Goal: Complete application form: Complete application form

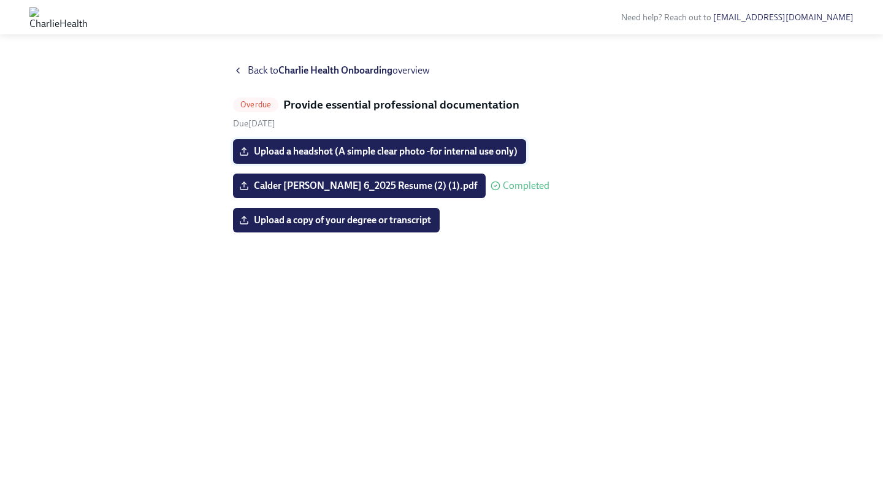
click at [377, 153] on span "Upload a headshot (A simple clear photo -for internal use only)" at bounding box center [380, 151] width 276 height 12
click at [0, 0] on input "Upload a headshot (A simple clear photo -for internal use only)" at bounding box center [0, 0] width 0 height 0
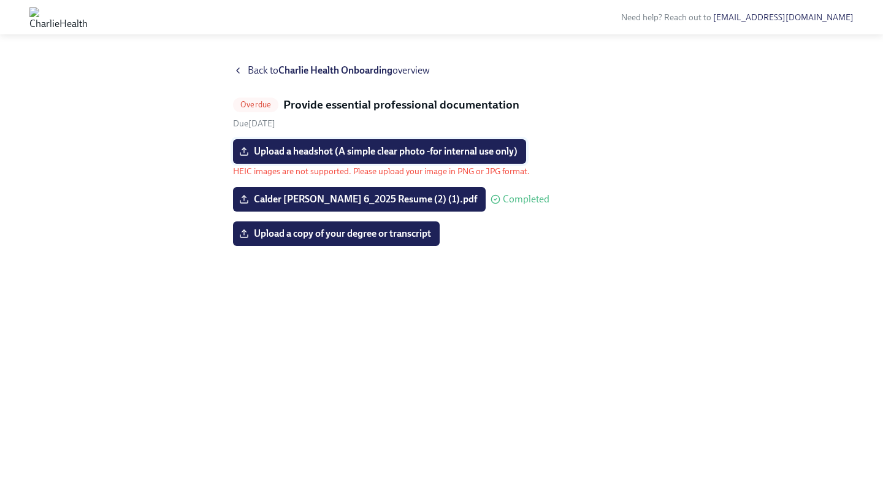
click at [380, 147] on span "Upload a headshot (A simple clear photo -for internal use only)" at bounding box center [380, 151] width 276 height 12
click at [0, 0] on input "Upload a headshot (A simple clear photo -for internal use only)" at bounding box center [0, 0] width 0 height 0
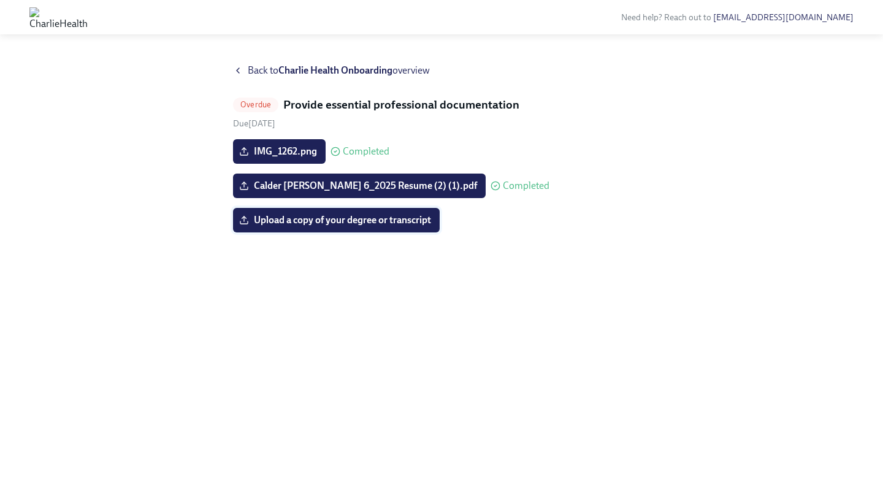
click at [344, 225] on span "Upload a copy of your degree or transcript" at bounding box center [337, 220] width 190 height 12
click at [0, 0] on input "Upload a copy of your degree or transcript" at bounding box center [0, 0] width 0 height 0
click at [304, 212] on label "Upload a copy of your degree or transcript" at bounding box center [336, 220] width 207 height 25
click at [0, 0] on input "Upload a copy of your degree or transcript" at bounding box center [0, 0] width 0 height 0
click at [377, 225] on span "Upload a copy of your degree or transcript" at bounding box center [337, 220] width 190 height 12
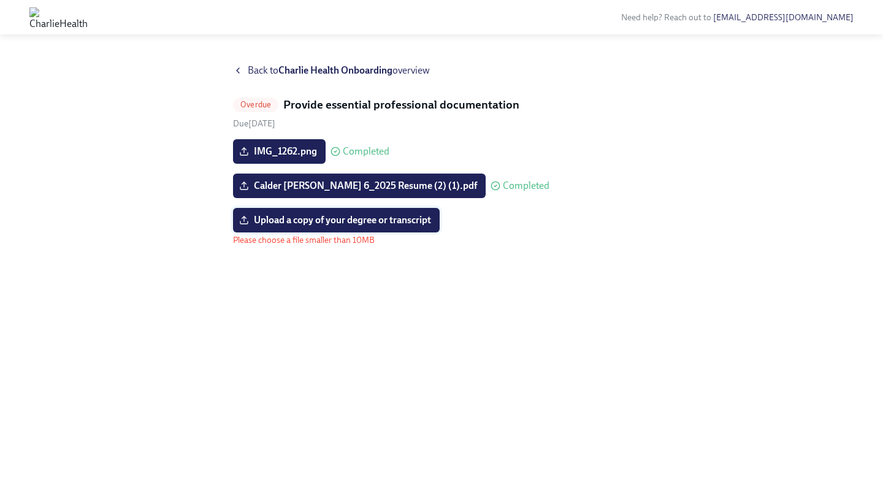
click at [0, 0] on input "Upload a copy of your degree or transcript" at bounding box center [0, 0] width 0 height 0
click at [393, 129] on div "Overdue Provide essential professional documentation Due [DATE] IMG_1262.png Co…" at bounding box center [441, 171] width 417 height 149
click at [383, 217] on span "Upload a copy of your degree or transcript" at bounding box center [337, 220] width 190 height 12
click at [0, 0] on input "Upload a copy of your degree or transcript" at bounding box center [0, 0] width 0 height 0
click at [383, 220] on span "Upload a copy of your degree or transcript" at bounding box center [337, 220] width 190 height 12
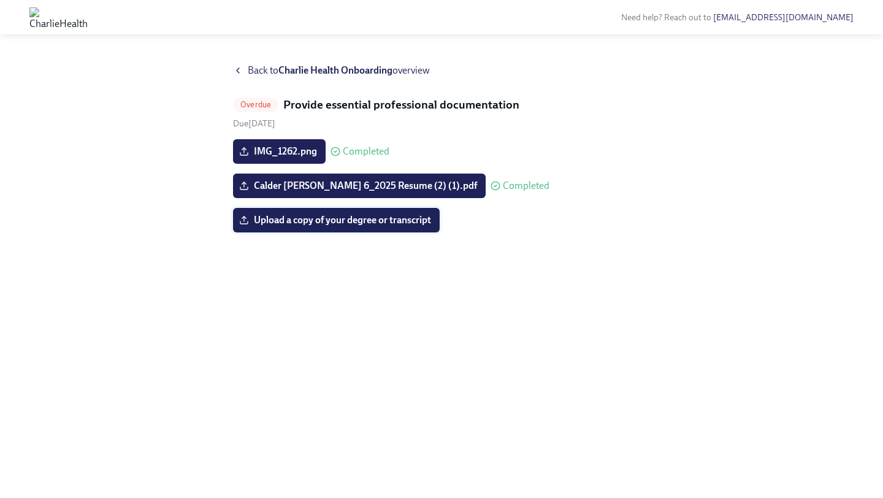
click at [0, 0] on input "Upload a copy of your degree or transcript" at bounding box center [0, 0] width 0 height 0
click at [405, 221] on span "Upload a copy of your degree or transcript" at bounding box center [337, 220] width 190 height 12
click at [0, 0] on input "Upload a copy of your degree or transcript" at bounding box center [0, 0] width 0 height 0
click at [375, 215] on span "Upload a copy of your degree or transcript" at bounding box center [337, 220] width 190 height 12
click at [0, 0] on input "Upload a copy of your degree or transcript" at bounding box center [0, 0] width 0 height 0
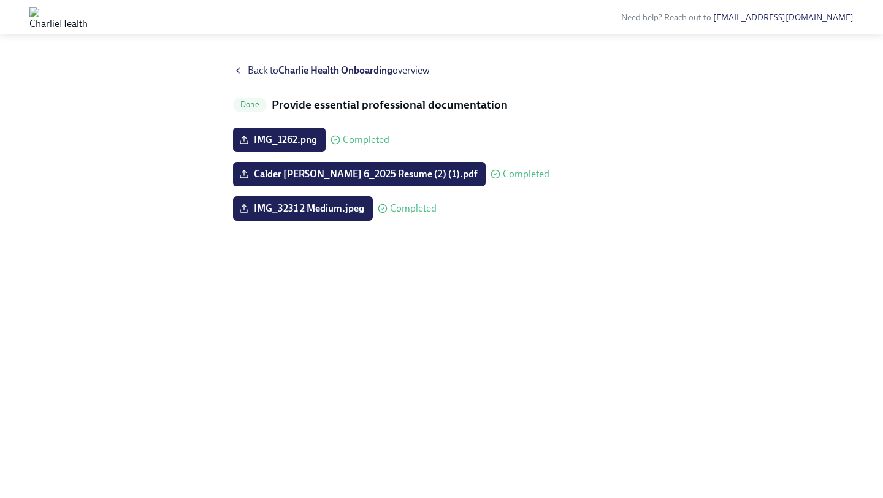
click at [239, 69] on icon at bounding box center [238, 71] width 10 height 10
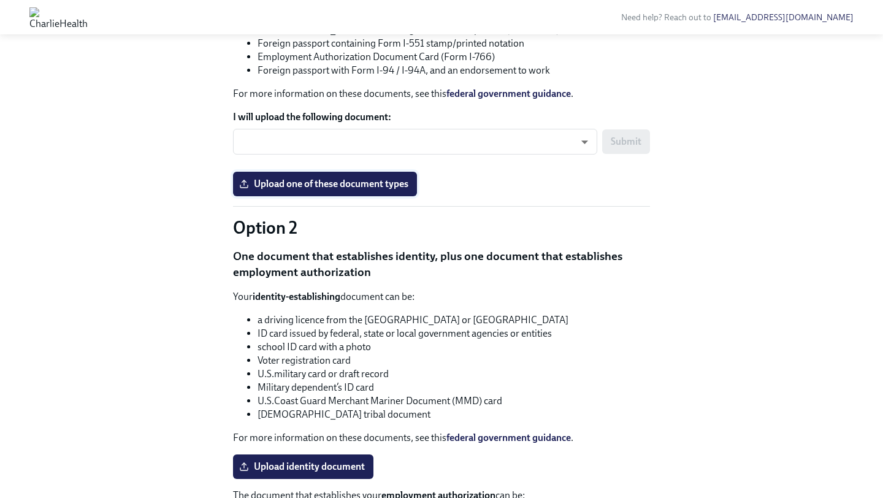
scroll to position [723, 0]
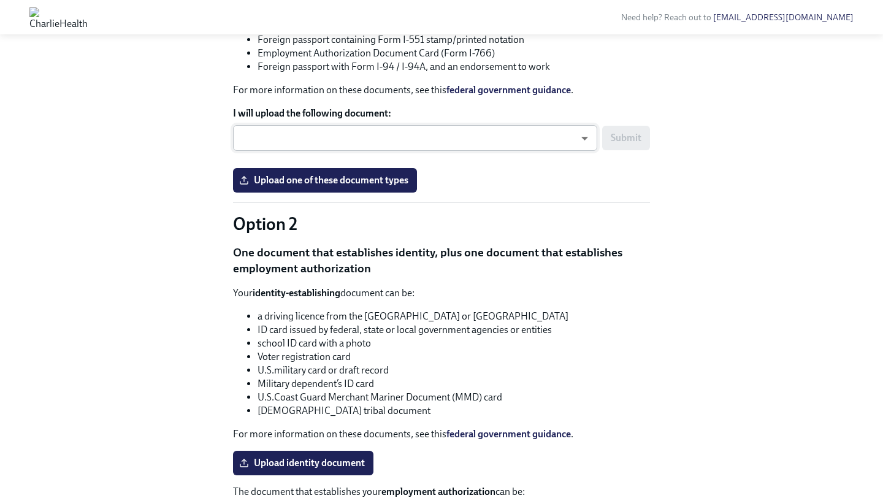
click at [383, 334] on body "Need help? Reach out to [EMAIL_ADDRESS][DOMAIN_NAME] Hi Calder! This is your pe…" at bounding box center [441, 228] width 883 height 1902
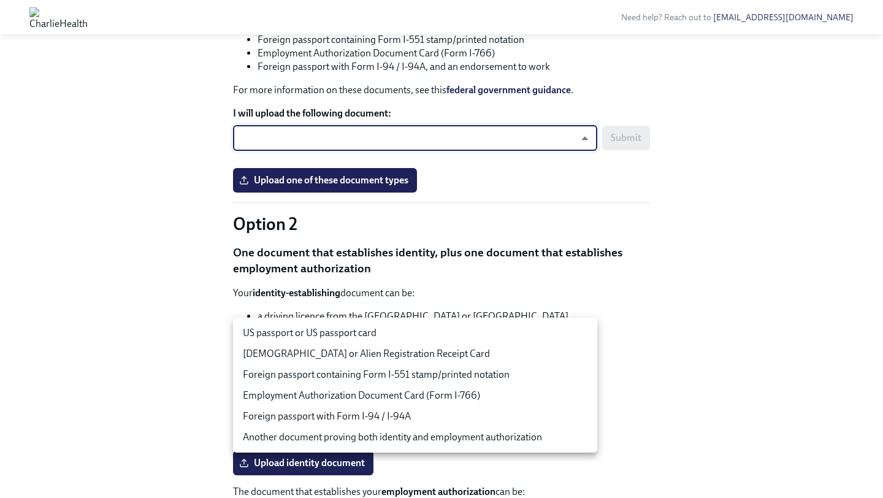
click at [382, 332] on li "US passport or US passport card" at bounding box center [415, 333] width 364 height 21
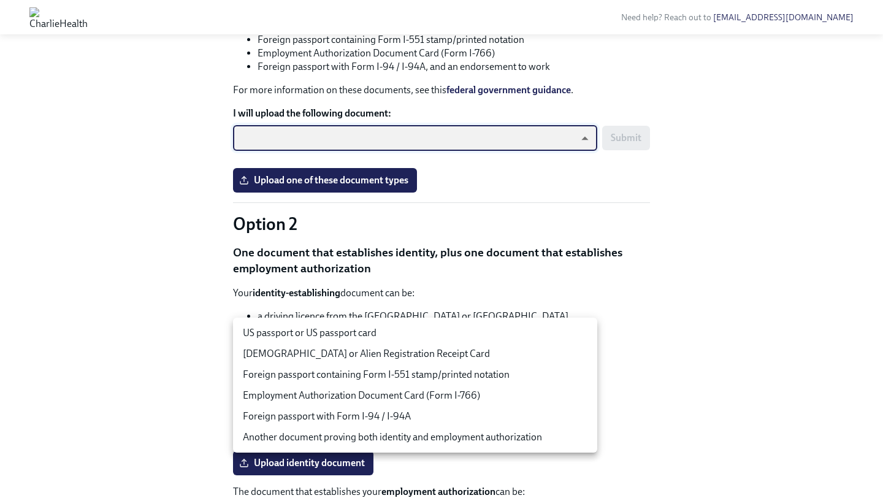
type input "tm035QtdH"
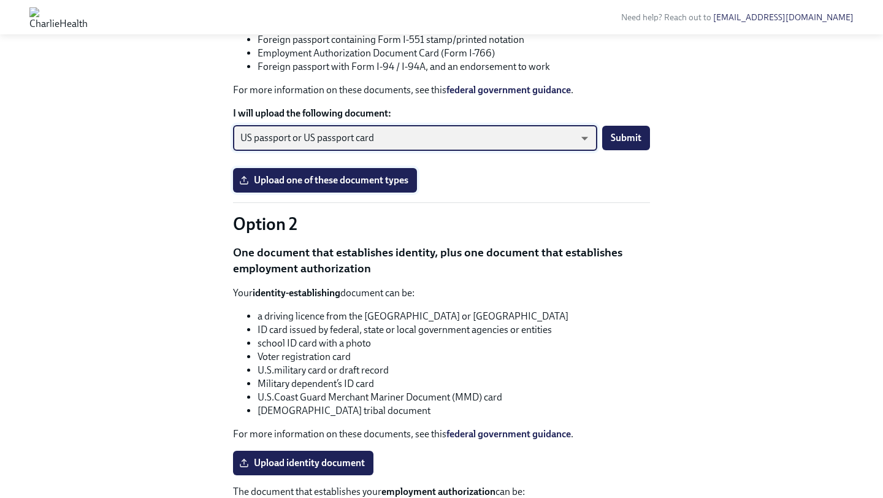
scroll to position [757, 0]
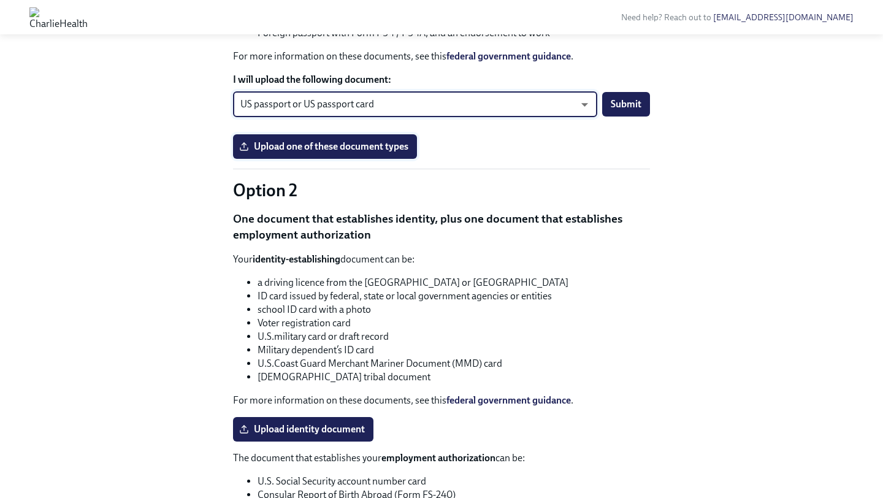
click at [385, 153] on span "Upload one of these document types" at bounding box center [325, 146] width 167 height 12
click at [0, 0] on input "Upload one of these document types" at bounding box center [0, 0] width 0 height 0
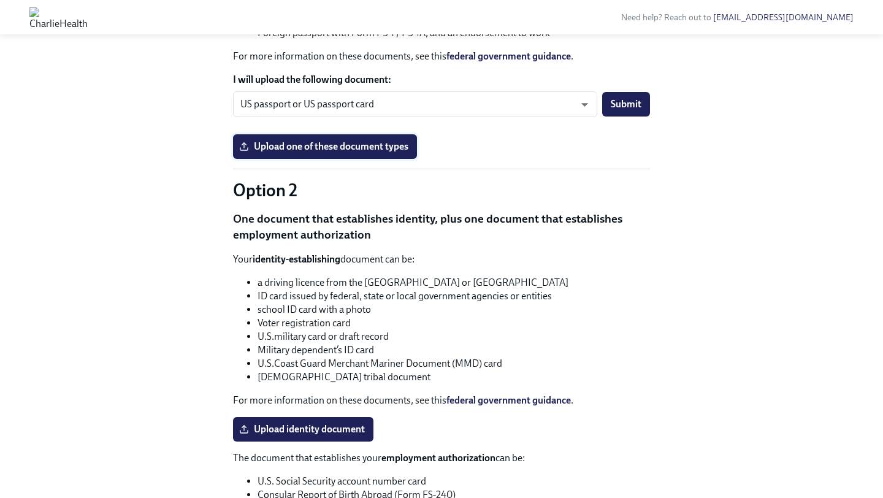
click at [381, 153] on span "Upload one of these document types" at bounding box center [325, 146] width 167 height 12
click at [0, 0] on input "Upload one of these document types" at bounding box center [0, 0] width 0 height 0
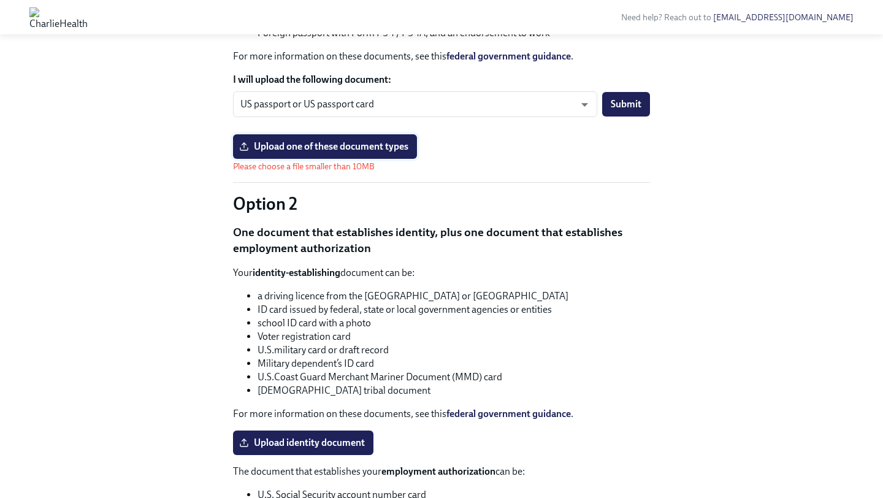
click at [382, 153] on span "Upload one of these document types" at bounding box center [325, 146] width 167 height 12
click at [0, 0] on input "Upload one of these document types" at bounding box center [0, 0] width 0 height 0
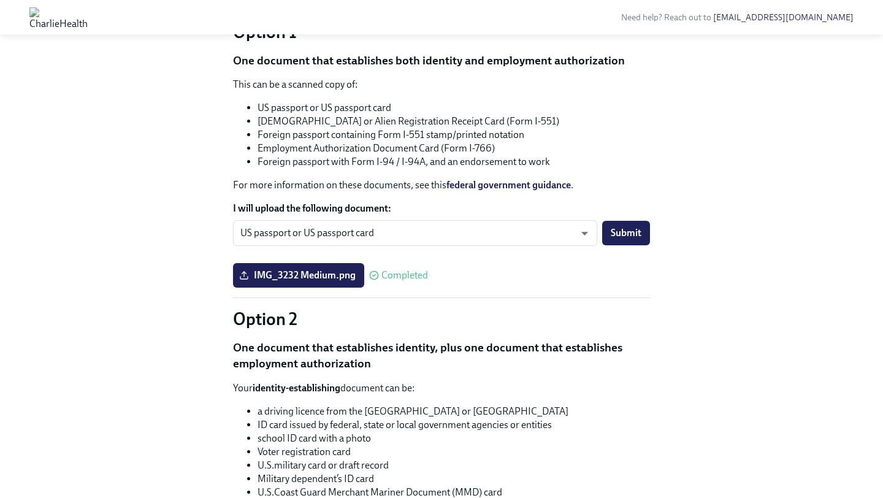
scroll to position [694, 0]
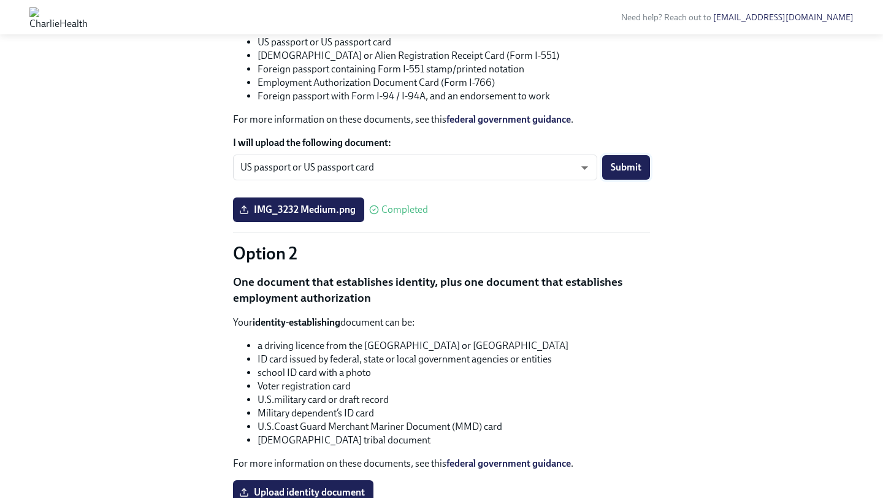
click at [625, 174] on span "Submit" at bounding box center [626, 167] width 31 height 12
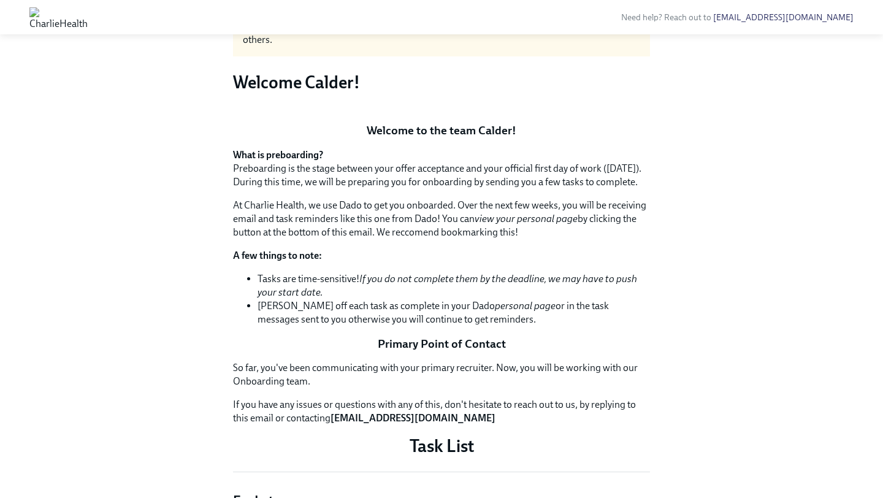
scroll to position [95, 0]
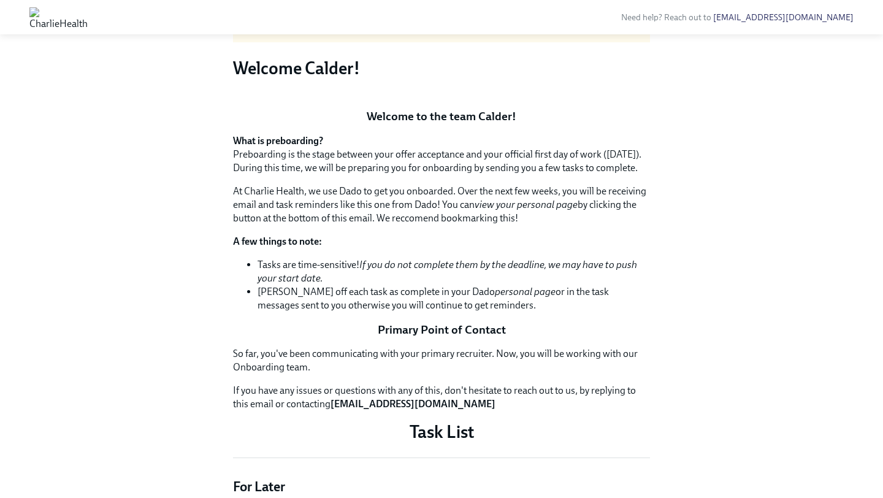
click at [446, 99] on button "Zoom image" at bounding box center [441, 99] width 417 height 0
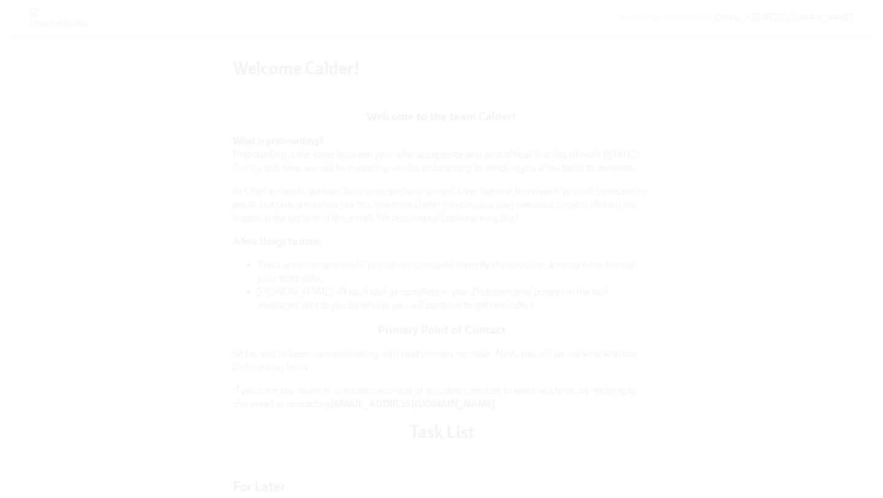
click at [480, 177] on button "Unzoom image" at bounding box center [441, 249] width 883 height 498
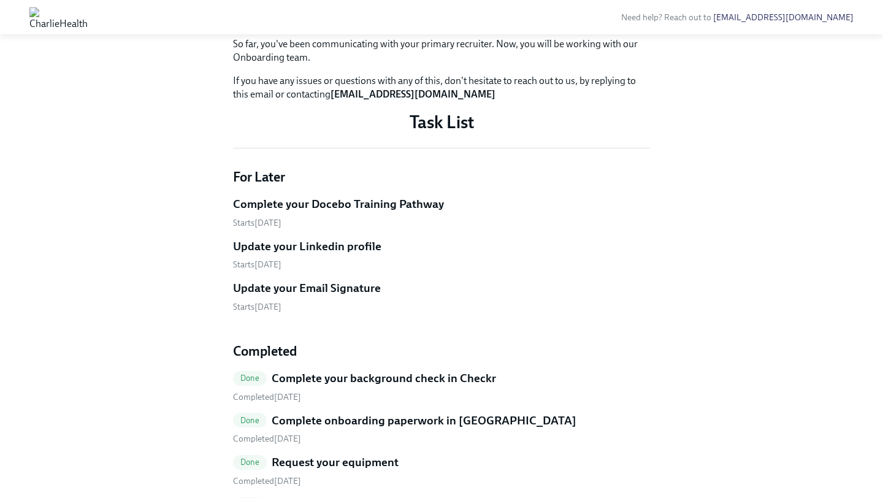
scroll to position [0, 0]
